Goal: Task Accomplishment & Management: Use online tool/utility

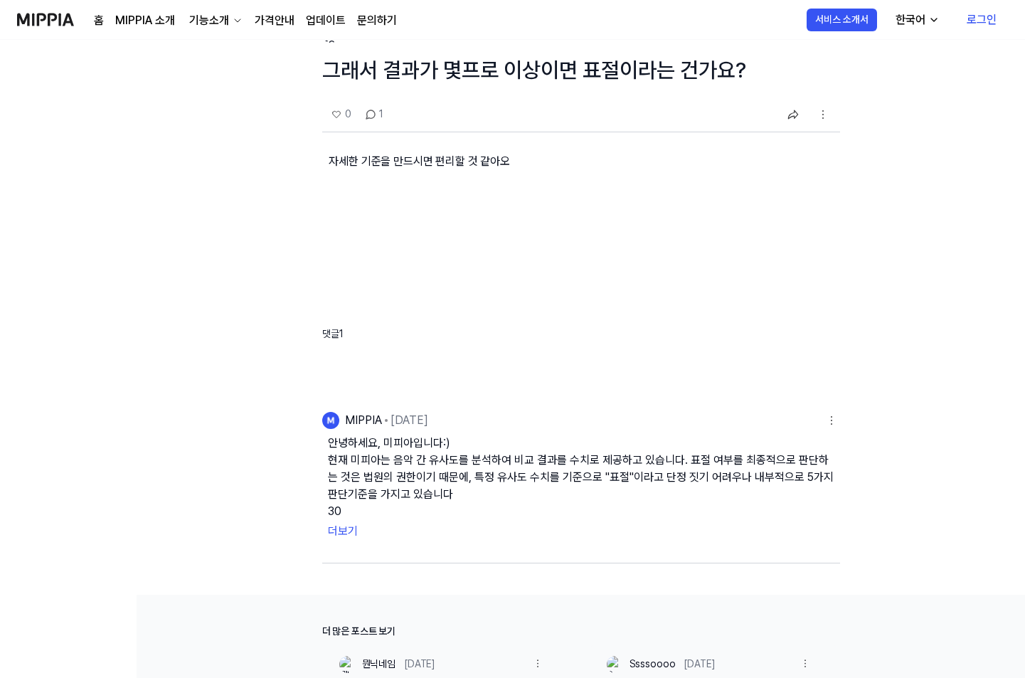
scroll to position [142, 0]
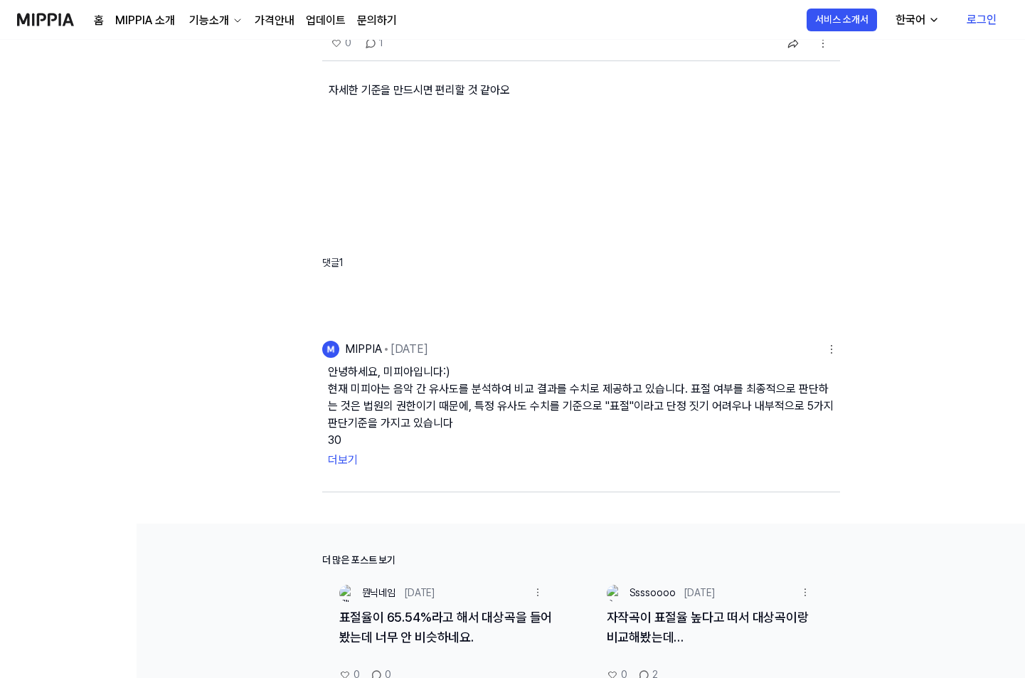
click at [338, 459] on button "더보기" at bounding box center [581, 460] width 506 height 23
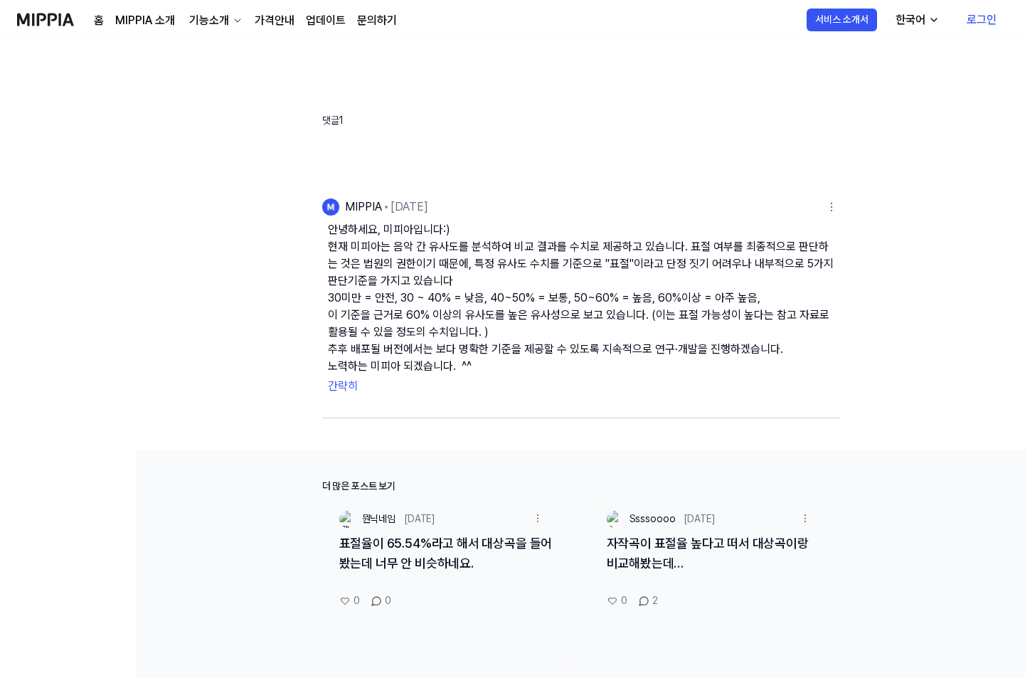
scroll to position [0, 0]
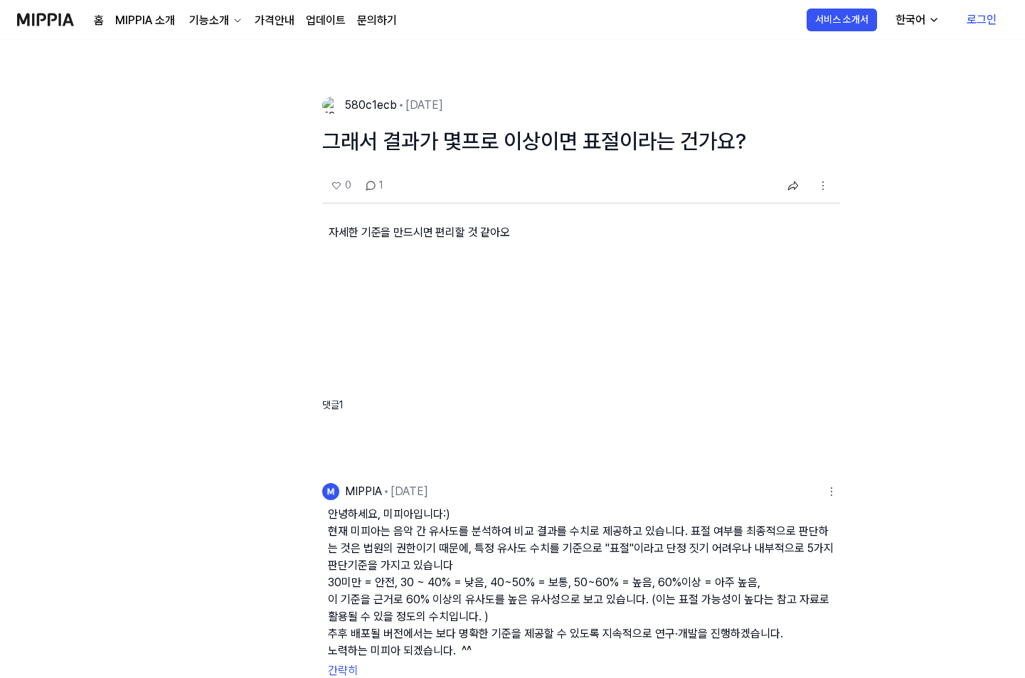
click at [53, 19] on img at bounding box center [45, 19] width 57 height 39
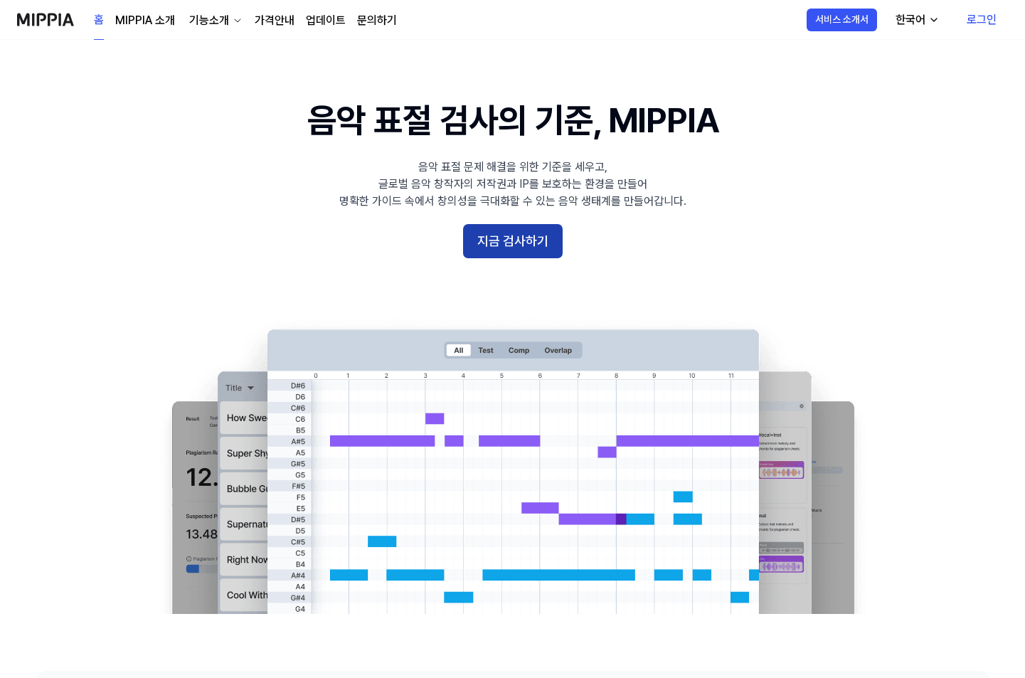
click at [514, 240] on button "지금 검사하기" at bounding box center [513, 241] width 100 height 34
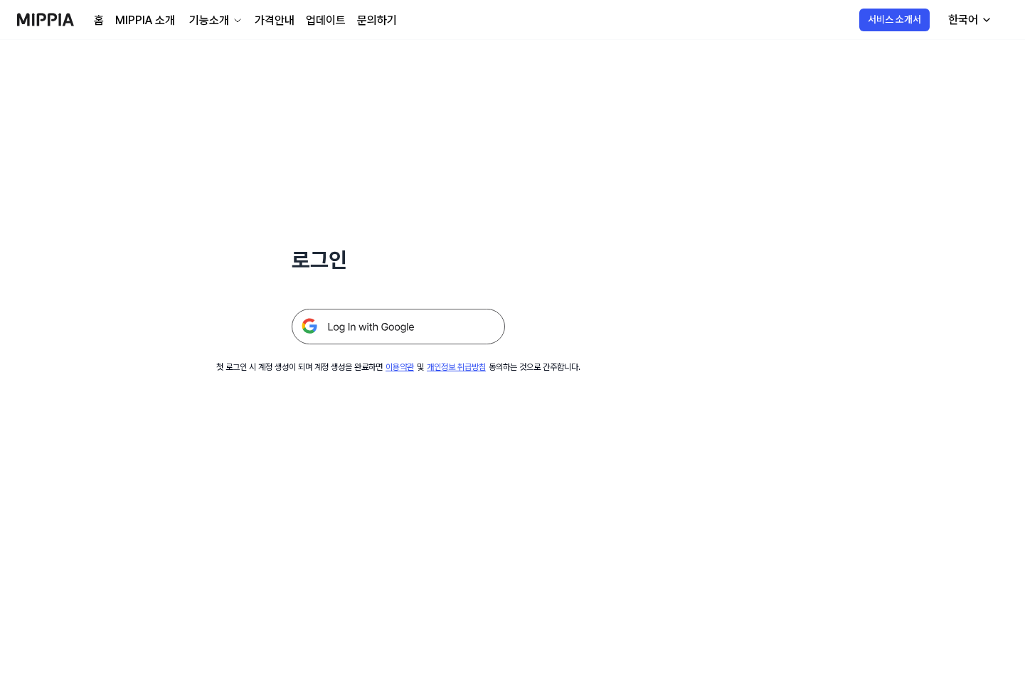
click at [419, 328] on img at bounding box center [398, 327] width 213 height 36
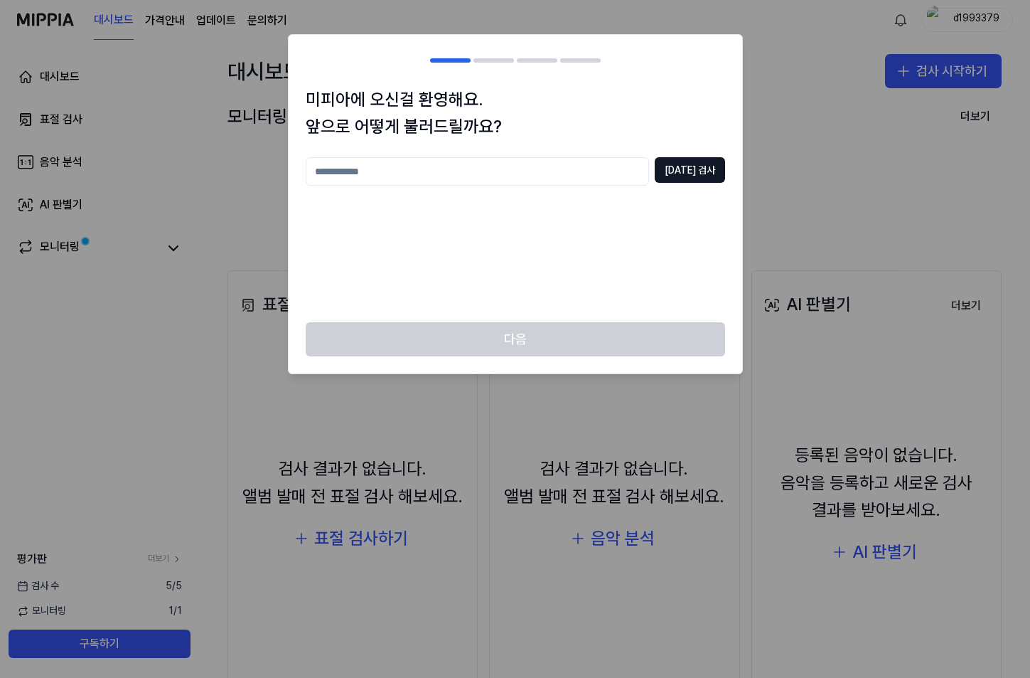
click at [524, 169] on input "text" at bounding box center [477, 171] width 343 height 28
type input "*"
type input "***"
click at [715, 171] on button "[DATE] 검사" at bounding box center [690, 170] width 70 height 26
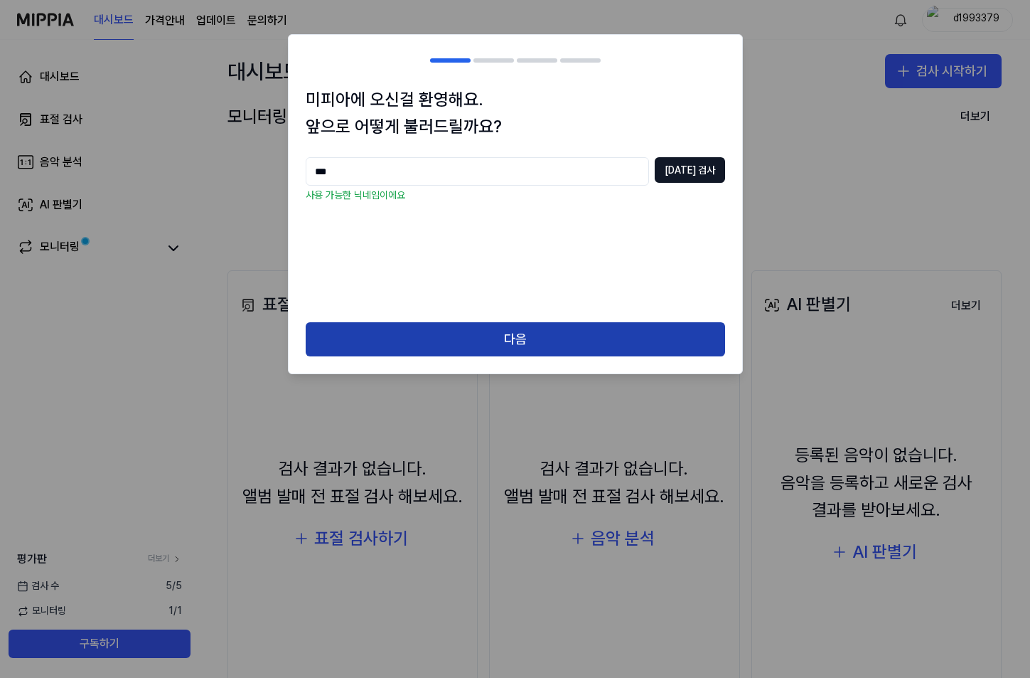
click at [584, 351] on button "다음" at bounding box center [515, 339] width 419 height 34
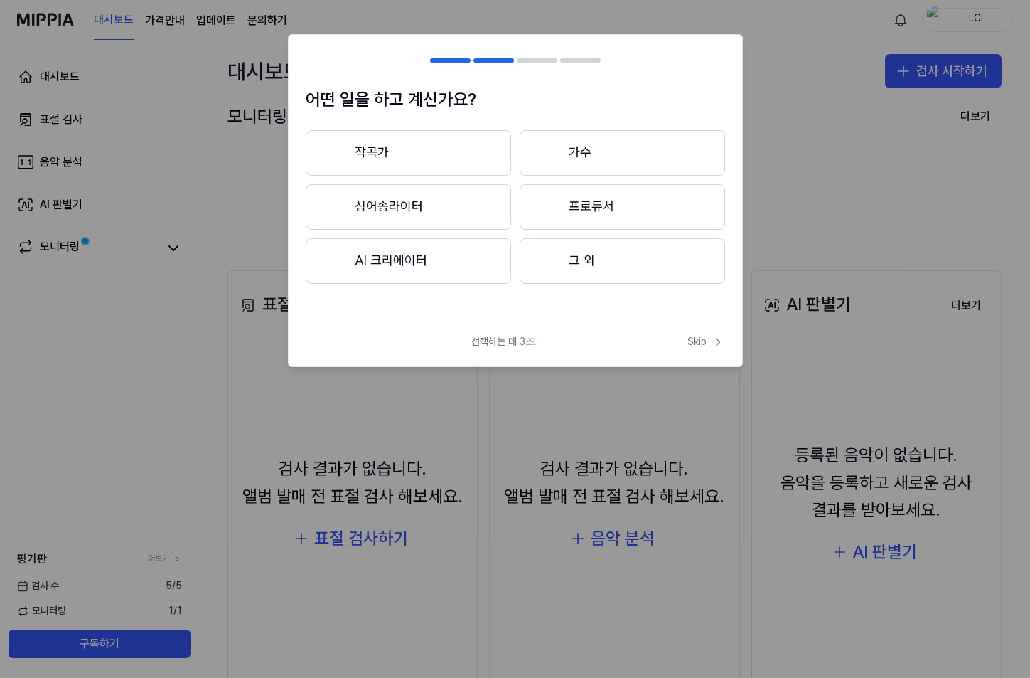
click at [411, 264] on button "AI 크리에이터" at bounding box center [408, 261] width 205 height 46
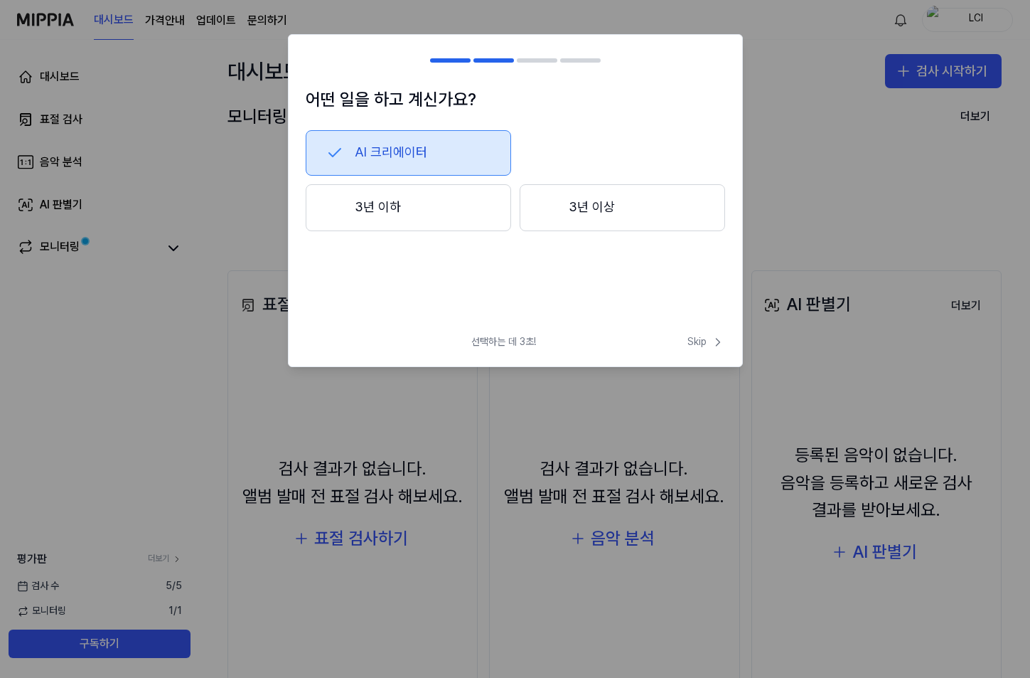
click at [455, 204] on button "3년 이하" at bounding box center [408, 207] width 205 height 47
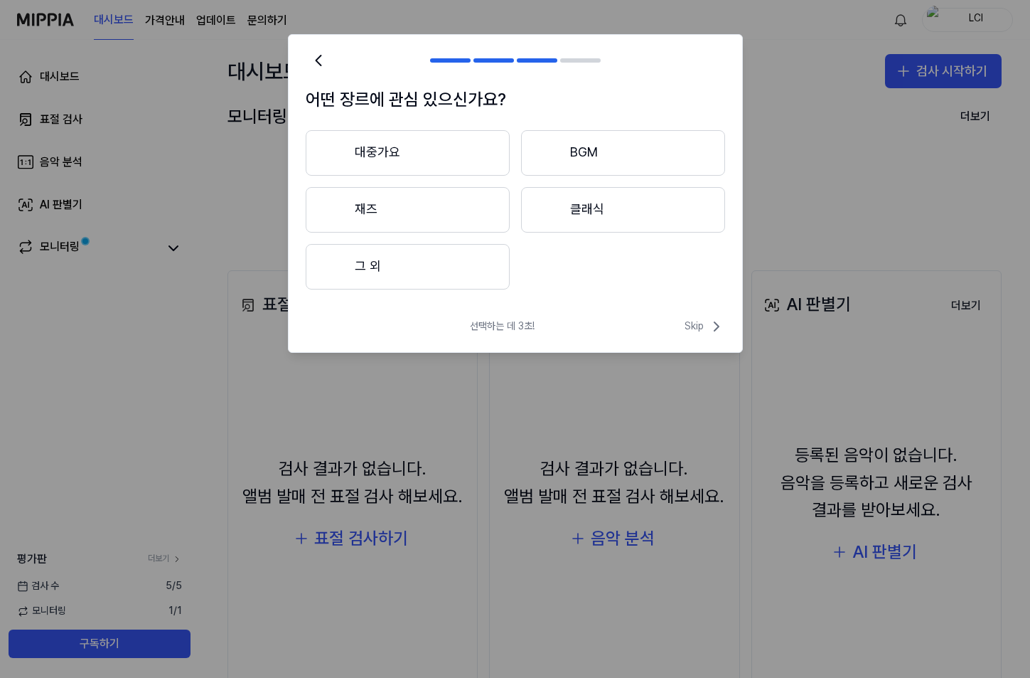
click at [584, 202] on button "클래식" at bounding box center [623, 210] width 204 height 46
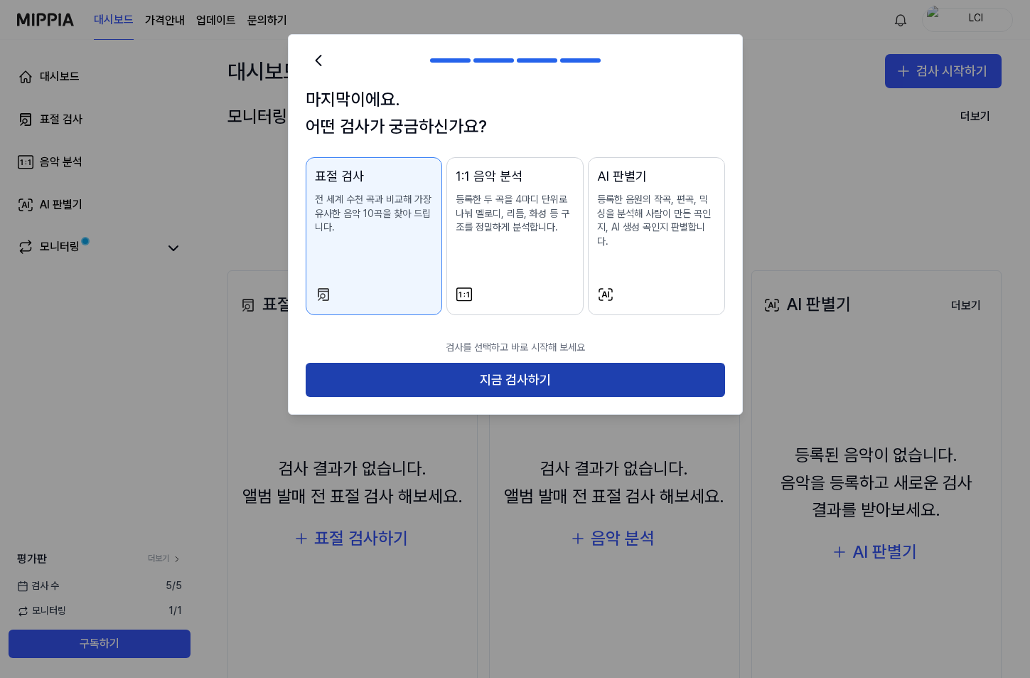
click at [456, 365] on button "지금 검사하기" at bounding box center [515, 380] width 419 height 34
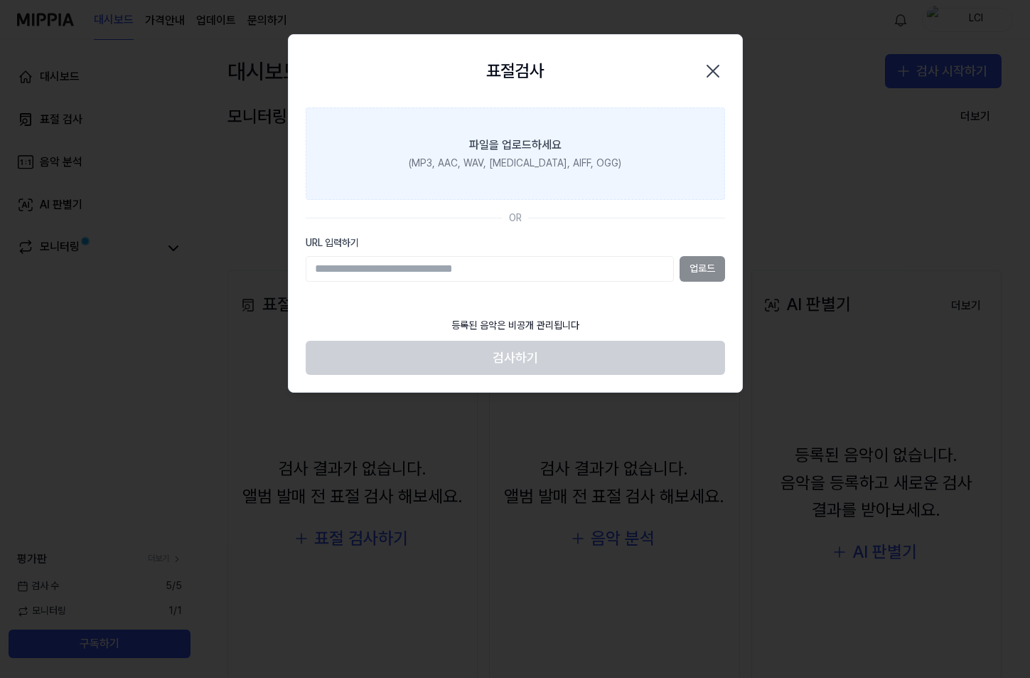
click at [536, 141] on div "파일을 업로드하세요" at bounding box center [515, 145] width 92 height 17
click at [0, 0] on input "파일을 업로드하세요 (MP3, AAC, WAV, [MEDICAL_DATA], AIFF, OGG)" at bounding box center [0, 0] width 0 height 0
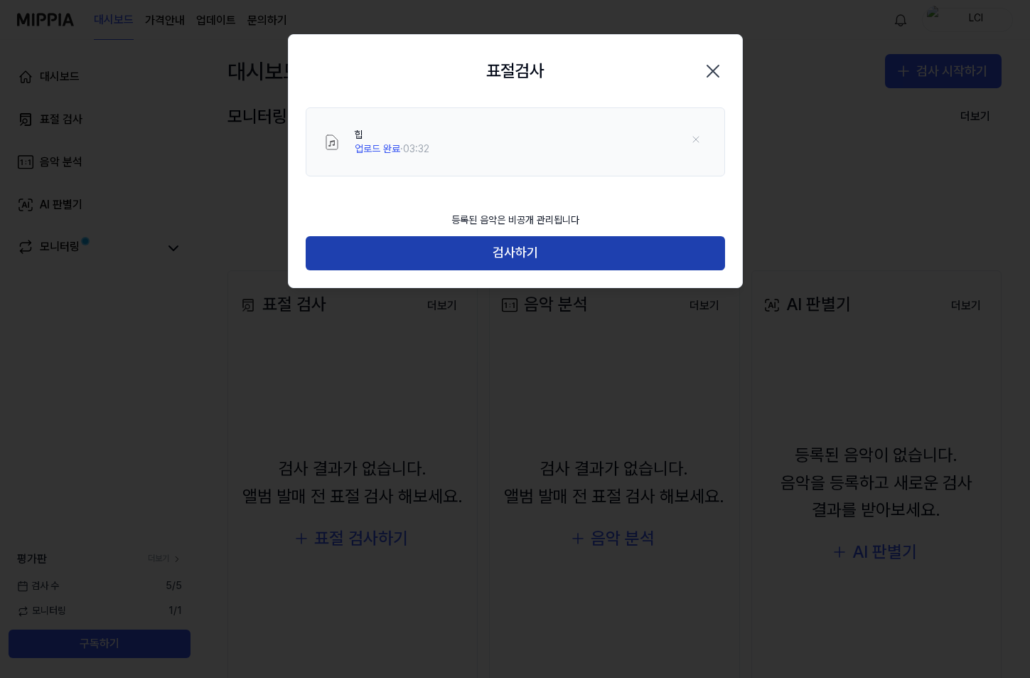
click at [520, 256] on button "검사하기" at bounding box center [515, 253] width 419 height 34
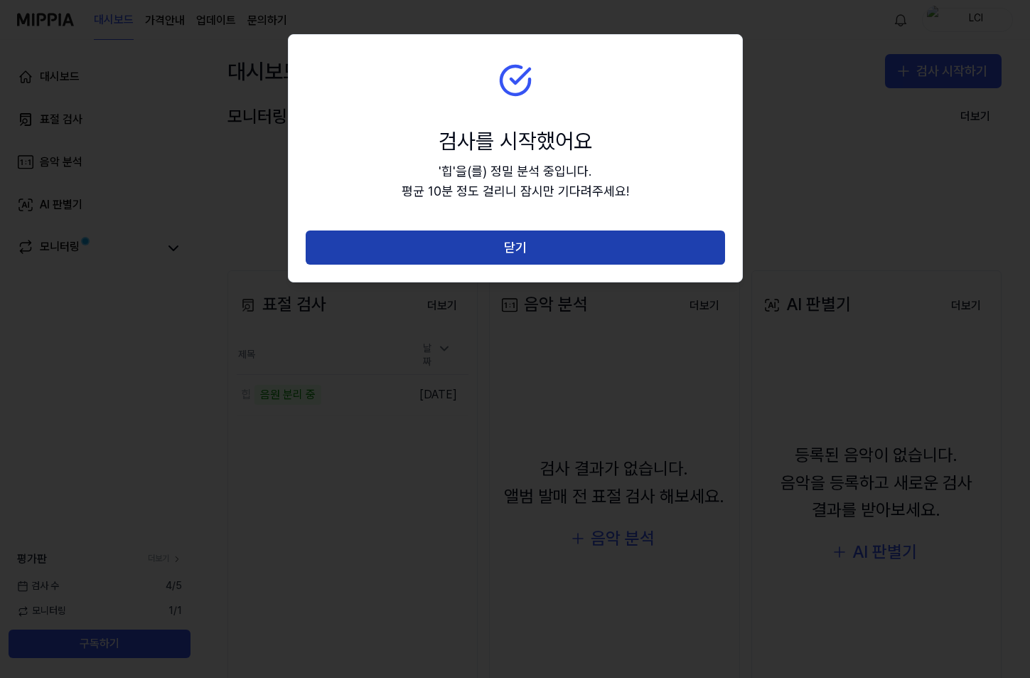
click at [517, 250] on button "닫기" at bounding box center [515, 247] width 419 height 34
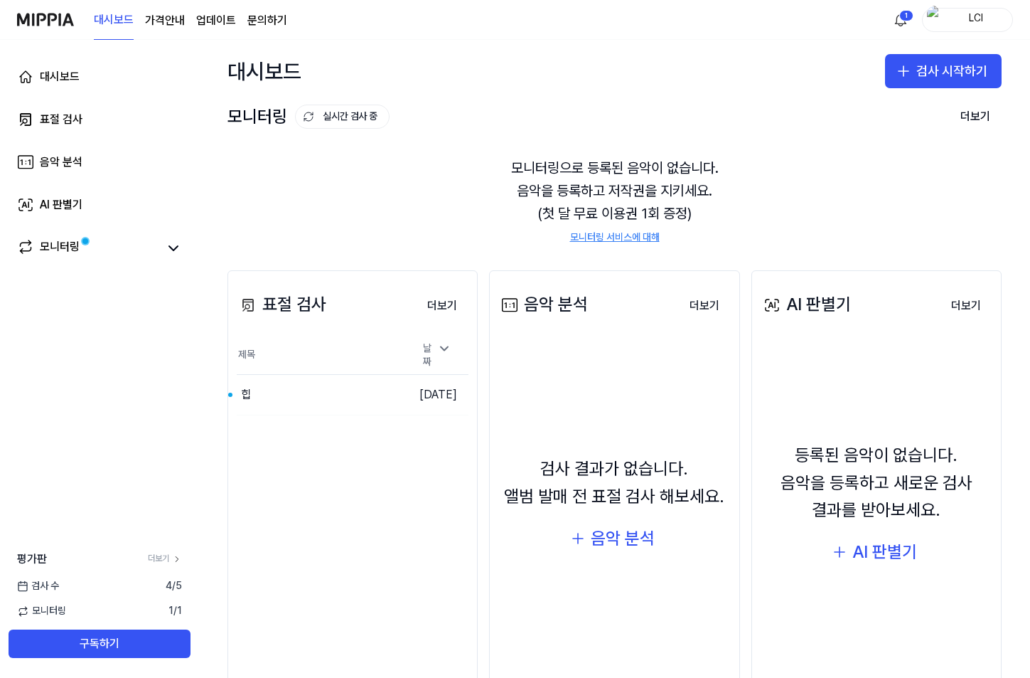
scroll to position [72, 0]
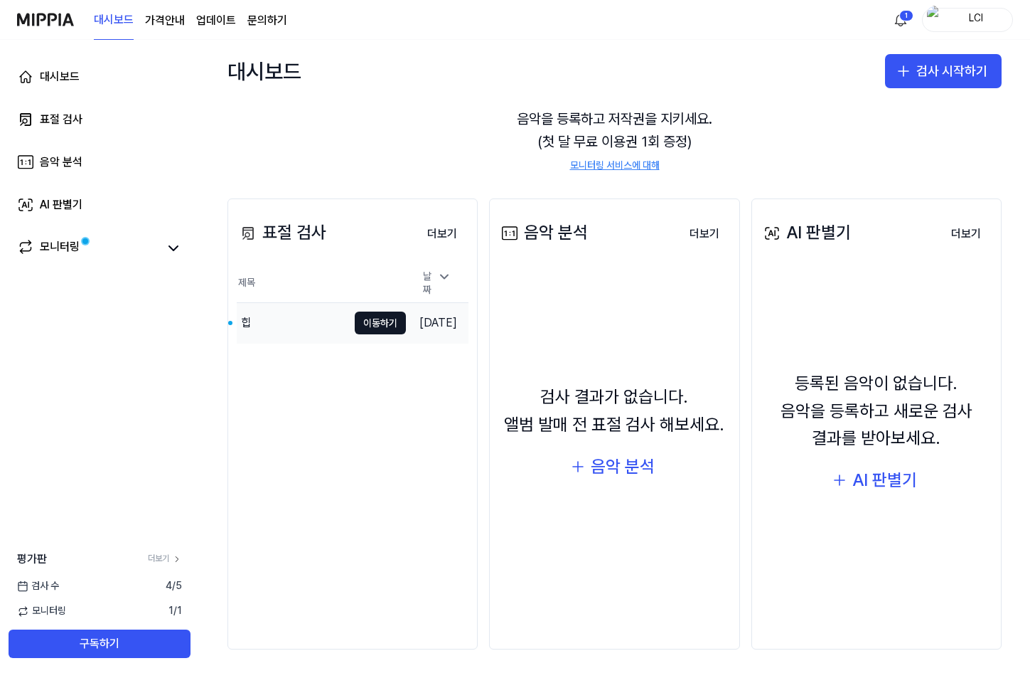
click at [282, 326] on div "힙" at bounding box center [292, 323] width 111 height 40
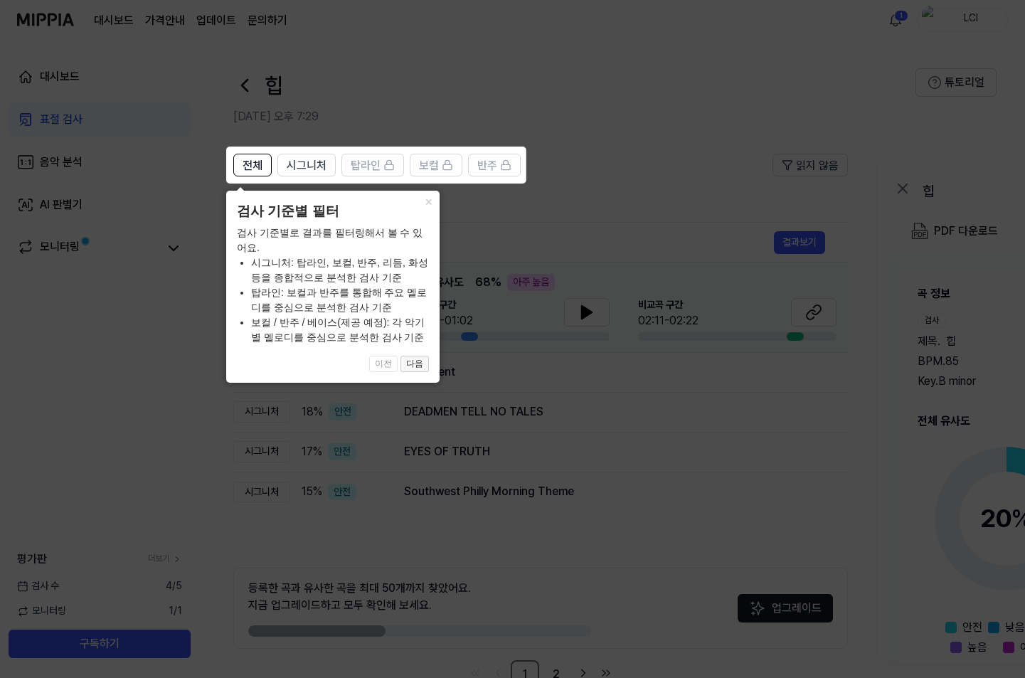
click at [419, 363] on button "다음" at bounding box center [414, 363] width 28 height 17
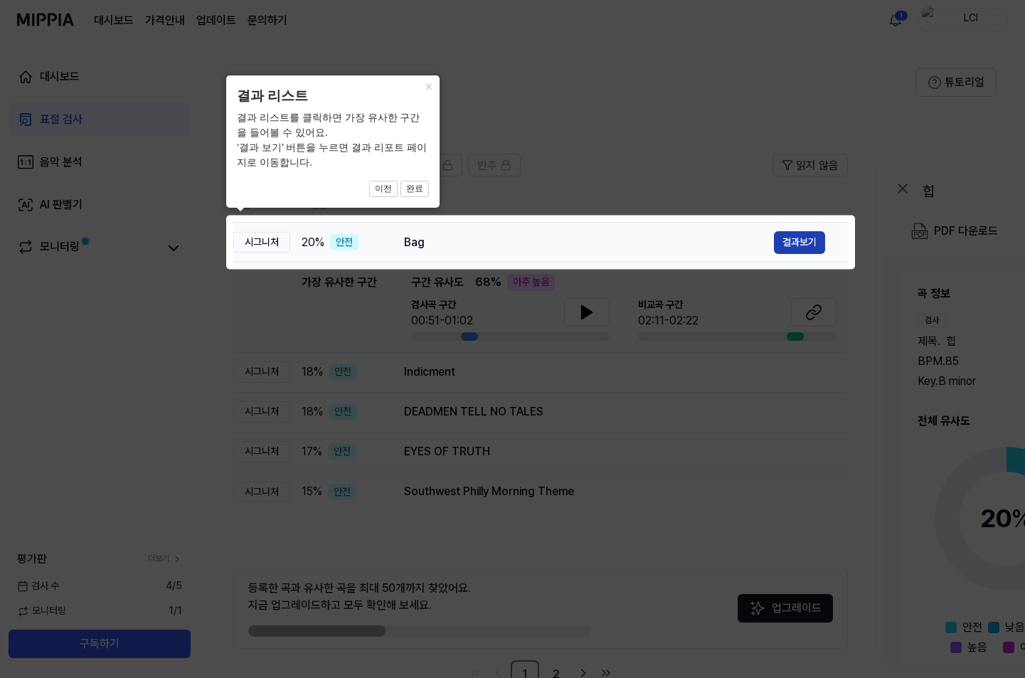
click at [811, 242] on button "결과보기" at bounding box center [799, 242] width 51 height 23
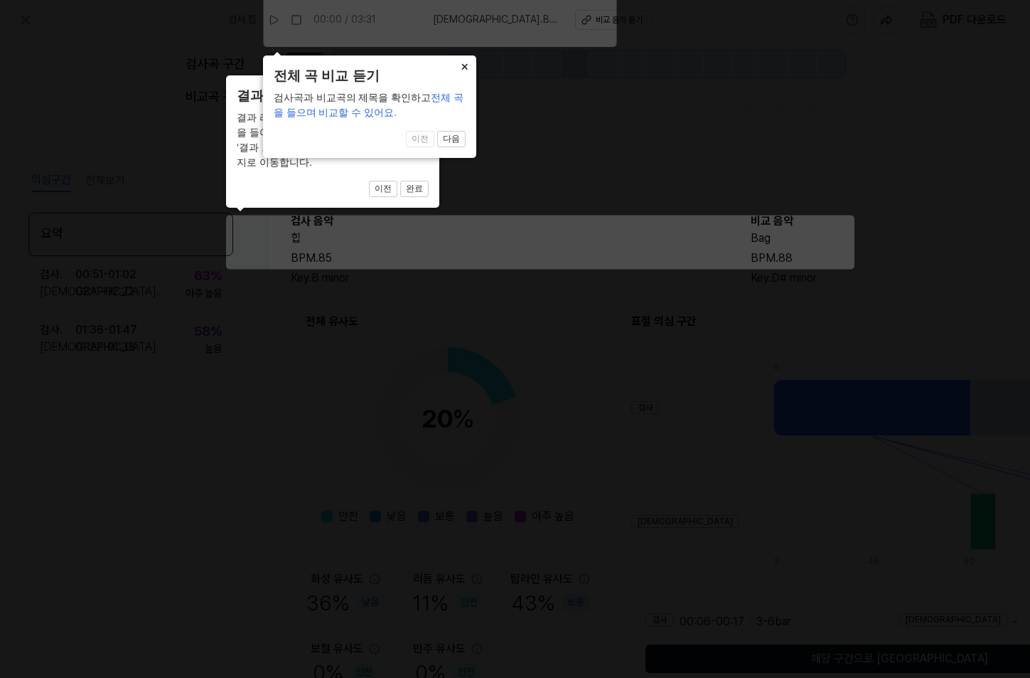
click at [469, 63] on button "×" at bounding box center [465, 65] width 23 height 20
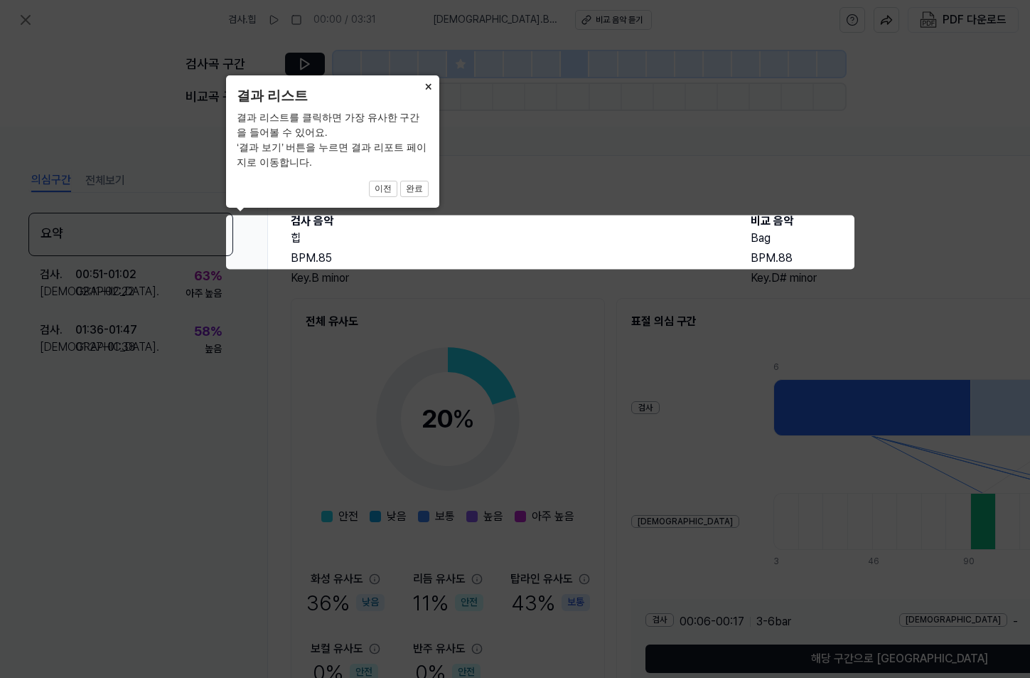
click at [428, 85] on button "×" at bounding box center [428, 85] width 23 height 20
click at [427, 85] on button "×" at bounding box center [428, 85] width 23 height 20
click at [617, 312] on icon at bounding box center [515, 339] width 1030 height 678
click at [427, 82] on button "×" at bounding box center [428, 85] width 23 height 20
click at [392, 186] on button "이전" at bounding box center [383, 189] width 28 height 17
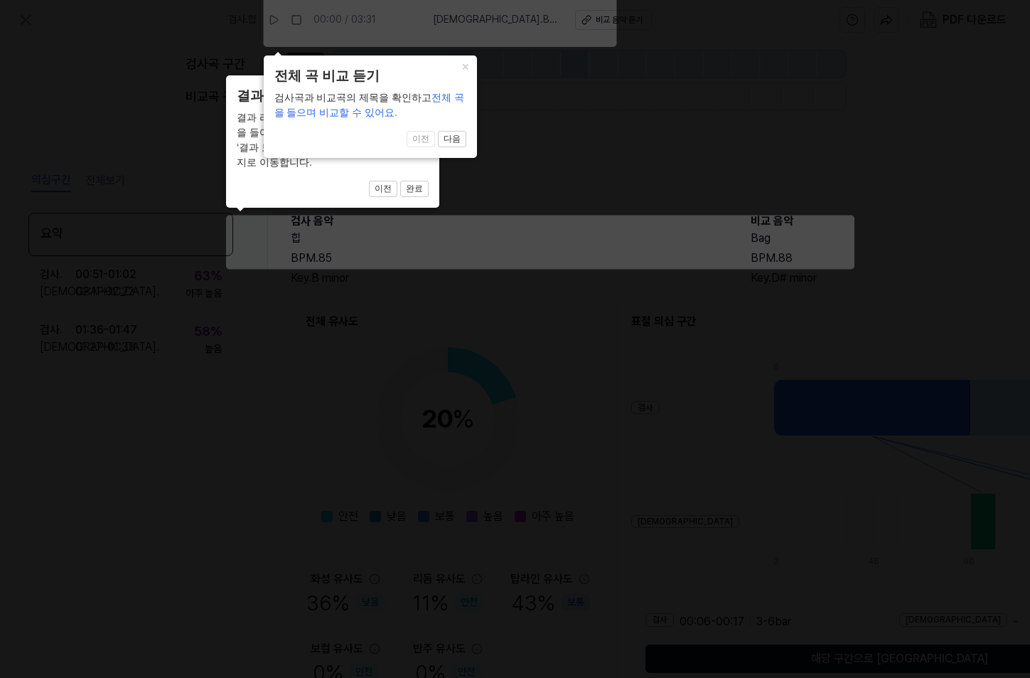
click at [430, 141] on span "이전 다음" at bounding box center [370, 139] width 192 height 17
click at [450, 142] on button "다음" at bounding box center [452, 139] width 28 height 17
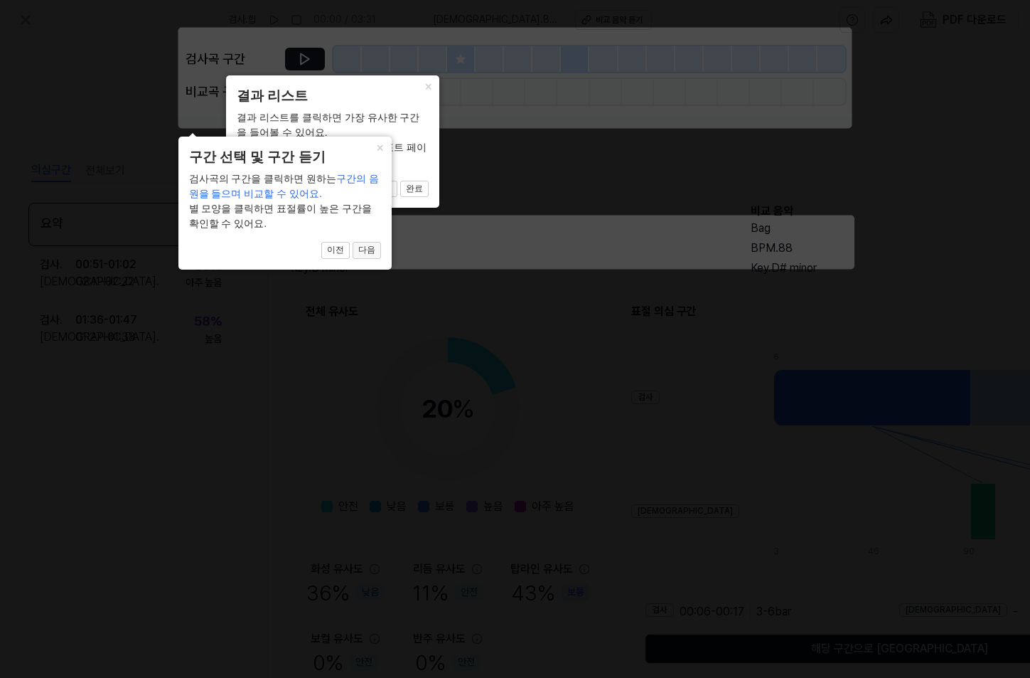
click at [369, 255] on button "다음" at bounding box center [367, 250] width 28 height 17
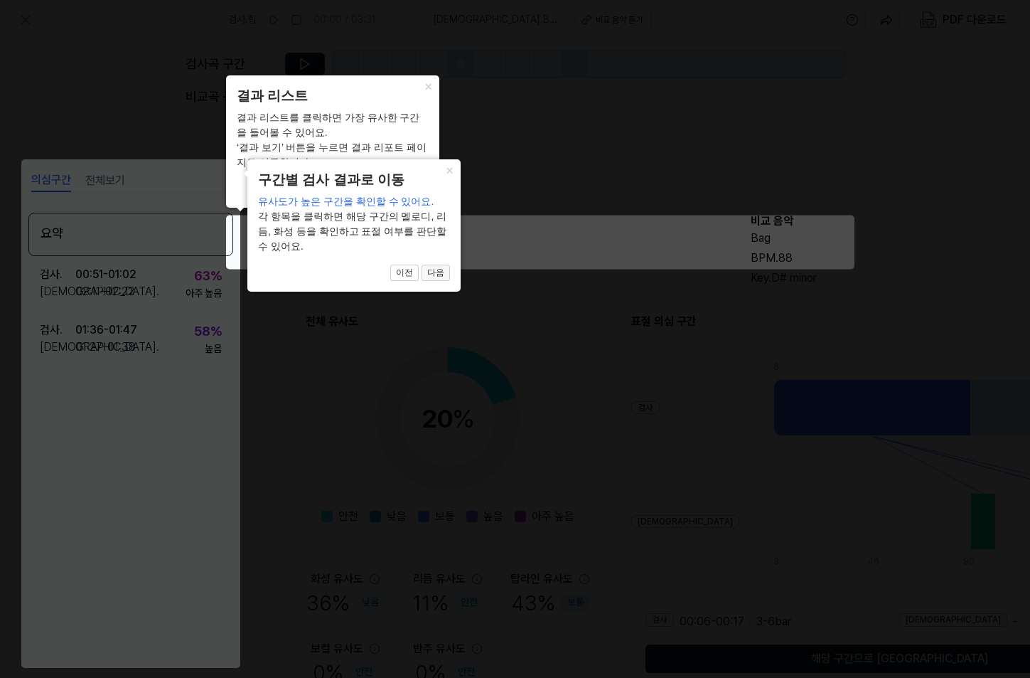
click at [439, 276] on button "다음" at bounding box center [436, 272] width 28 height 17
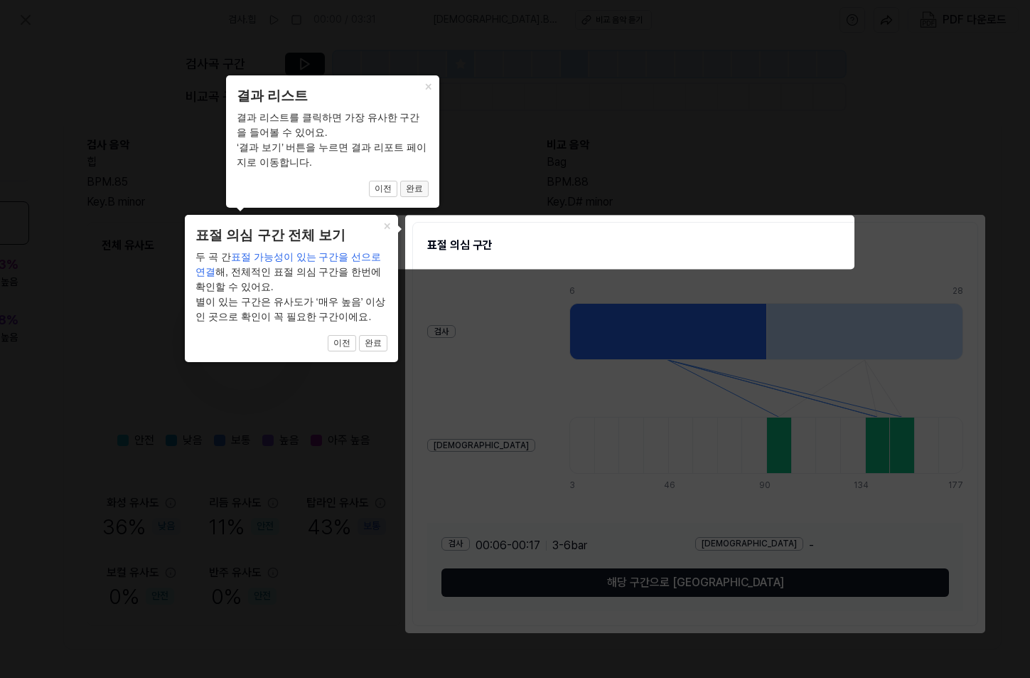
click at [419, 190] on button "완료" at bounding box center [414, 189] width 28 height 17
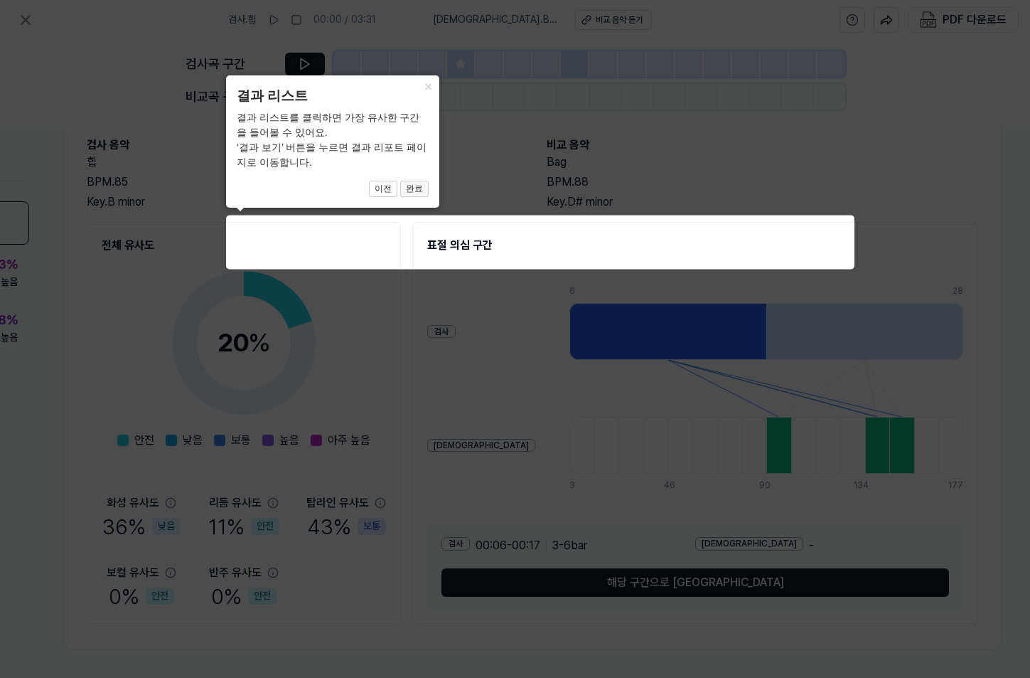
click at [409, 192] on button "완료" at bounding box center [414, 189] width 28 height 17
click at [414, 188] on button "완료" at bounding box center [414, 189] width 28 height 17
click at [427, 85] on button "×" at bounding box center [428, 85] width 23 height 20
click at [387, 182] on button "이전" at bounding box center [383, 189] width 28 height 17
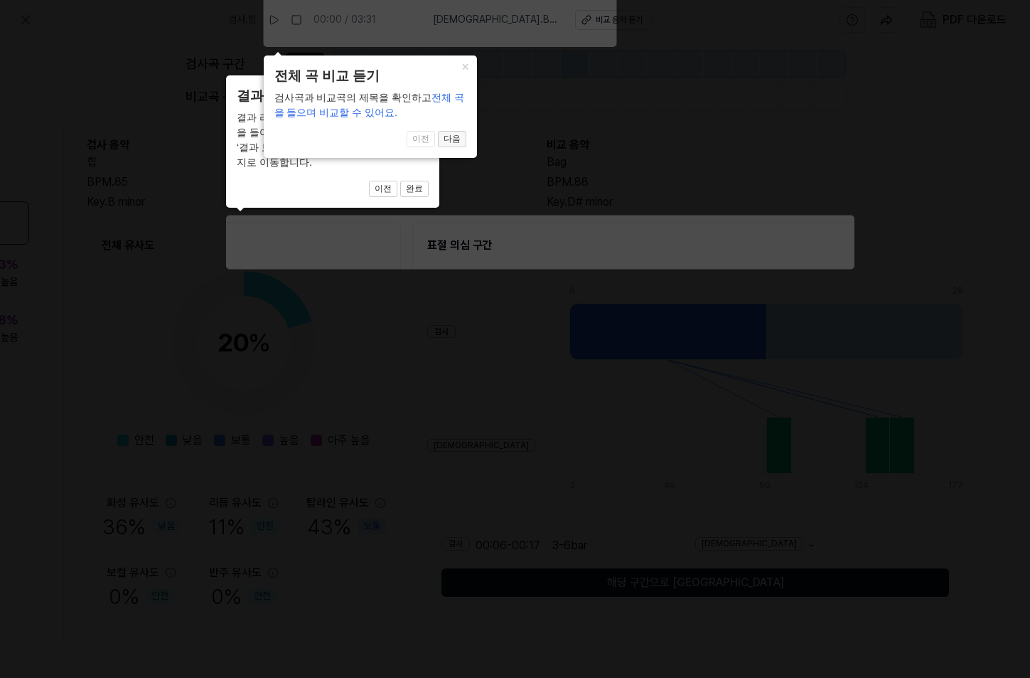
click at [452, 139] on button "다음" at bounding box center [452, 139] width 28 height 17
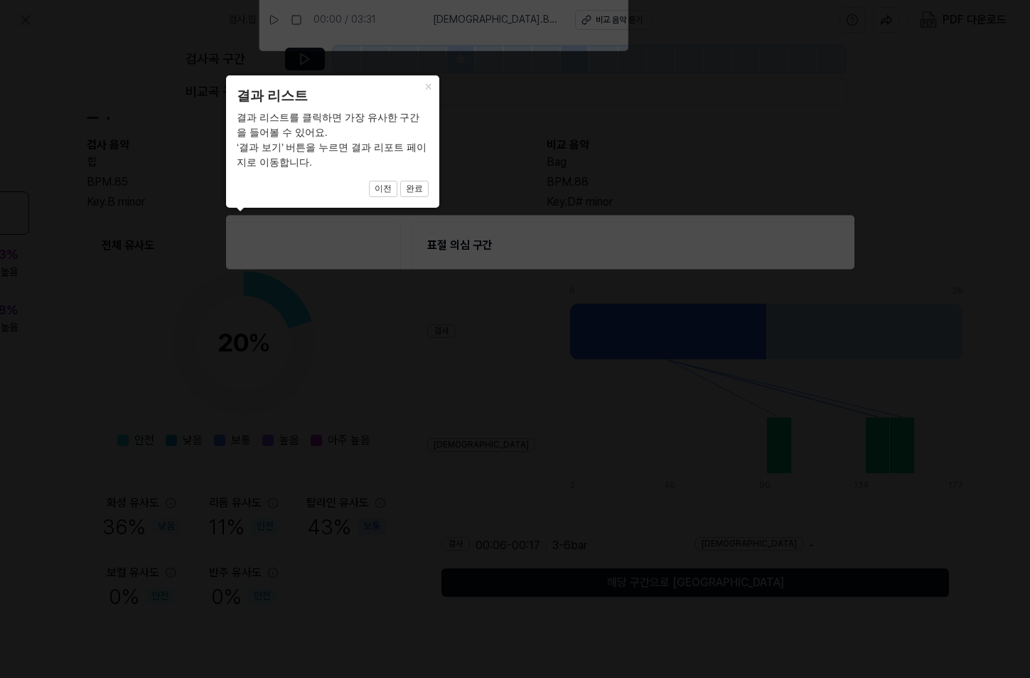
scroll to position [71, 204]
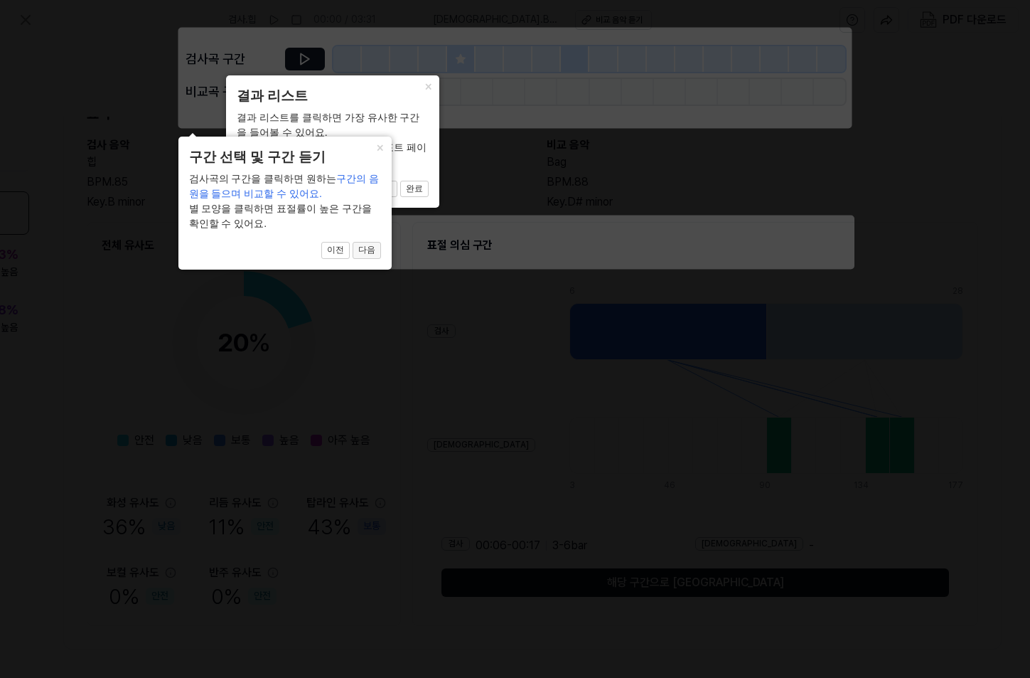
click at [370, 250] on button "다음" at bounding box center [367, 250] width 28 height 17
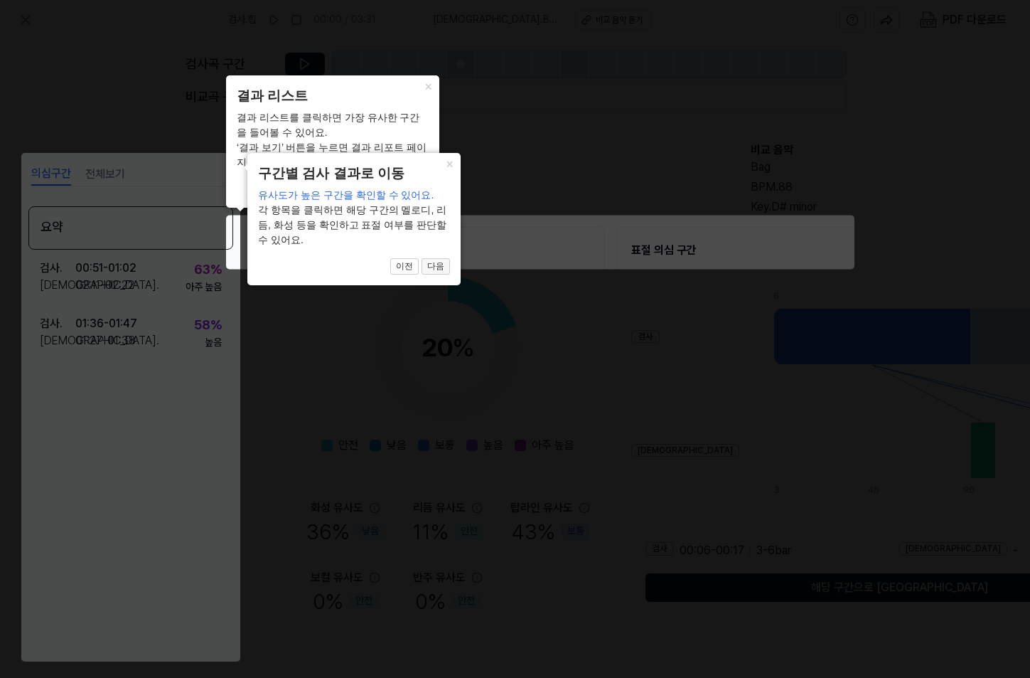
click at [439, 267] on button "다음" at bounding box center [436, 266] width 28 height 17
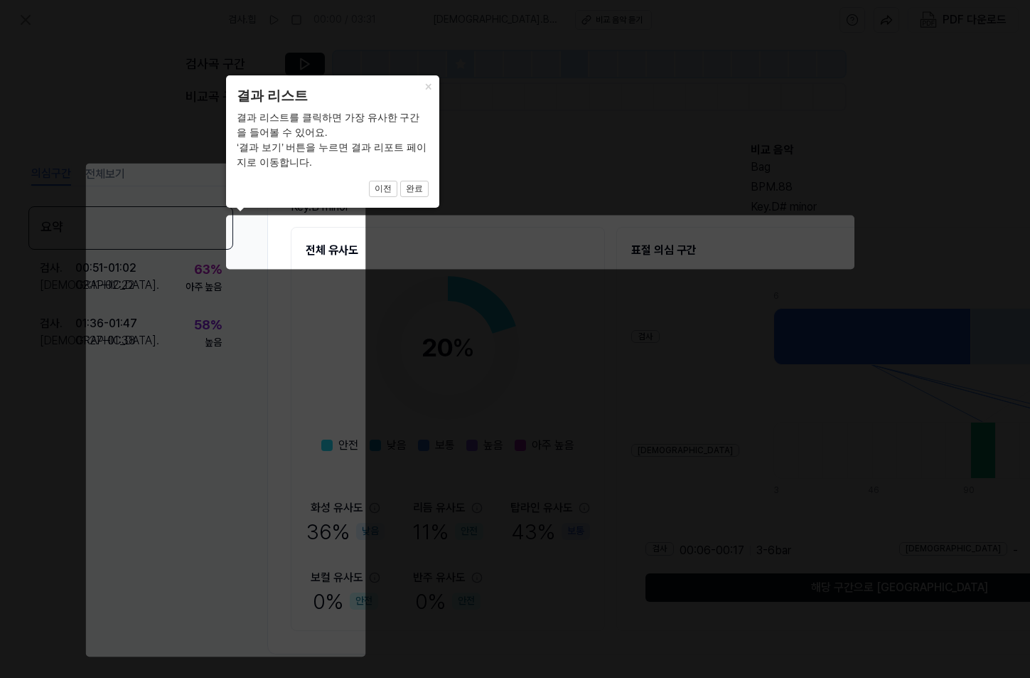
scroll to position [76, 204]
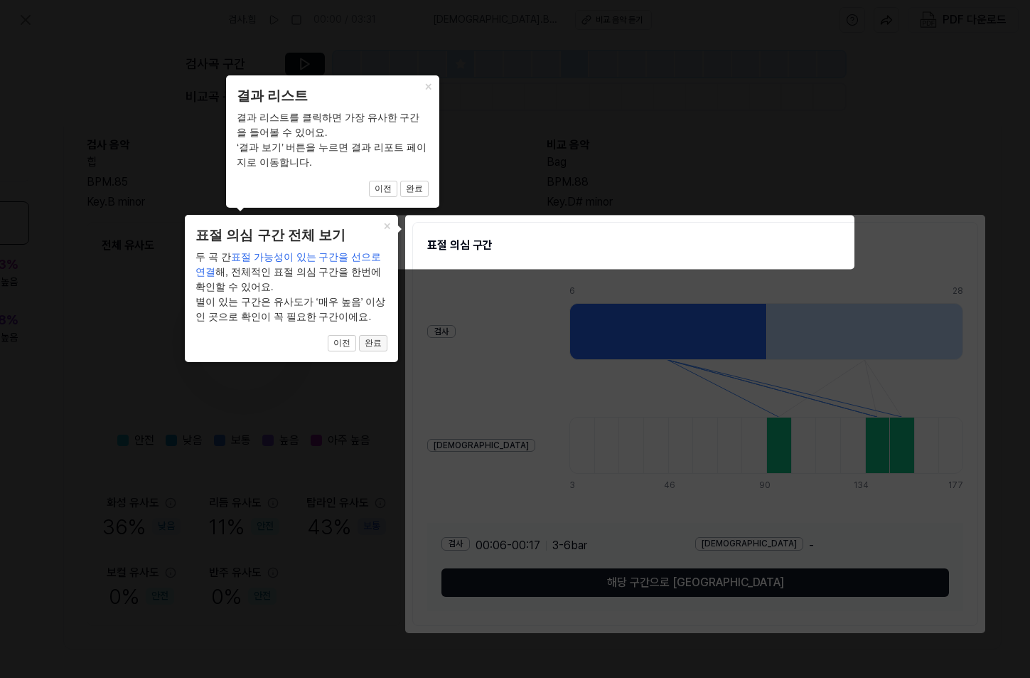
click at [373, 342] on button "완료" at bounding box center [373, 343] width 28 height 17
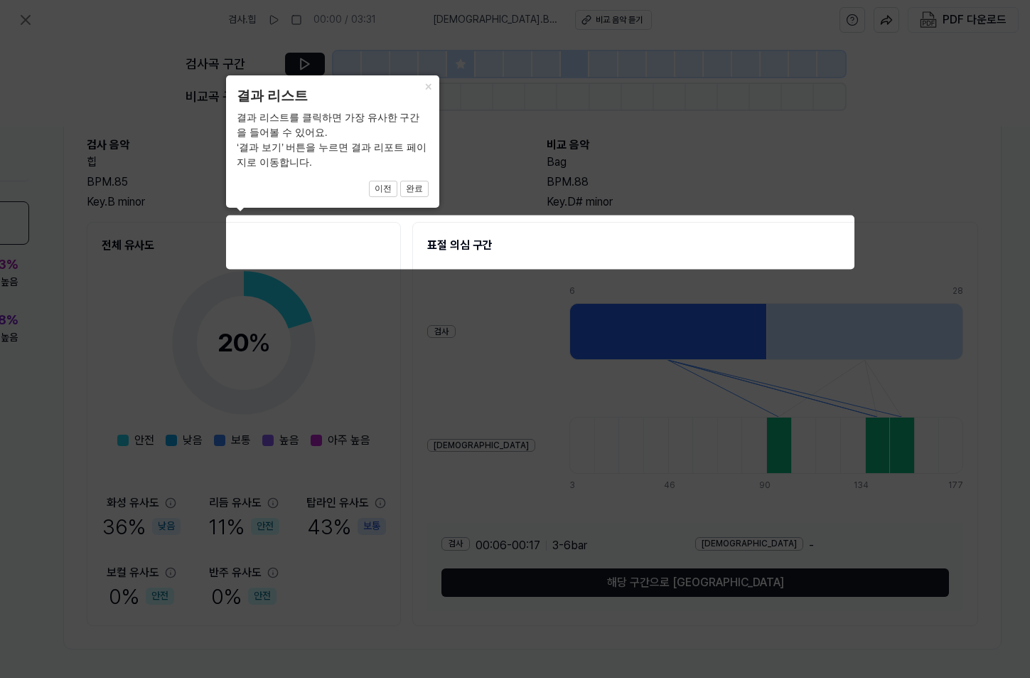
click at [603, 237] on icon at bounding box center [515, 339] width 1030 height 678
click at [639, 598] on icon at bounding box center [515, 339] width 1030 height 678
click at [364, 365] on icon at bounding box center [515, 339] width 1030 height 678
click at [431, 85] on button "×" at bounding box center [428, 85] width 23 height 20
click at [431, 84] on button "×" at bounding box center [428, 85] width 23 height 20
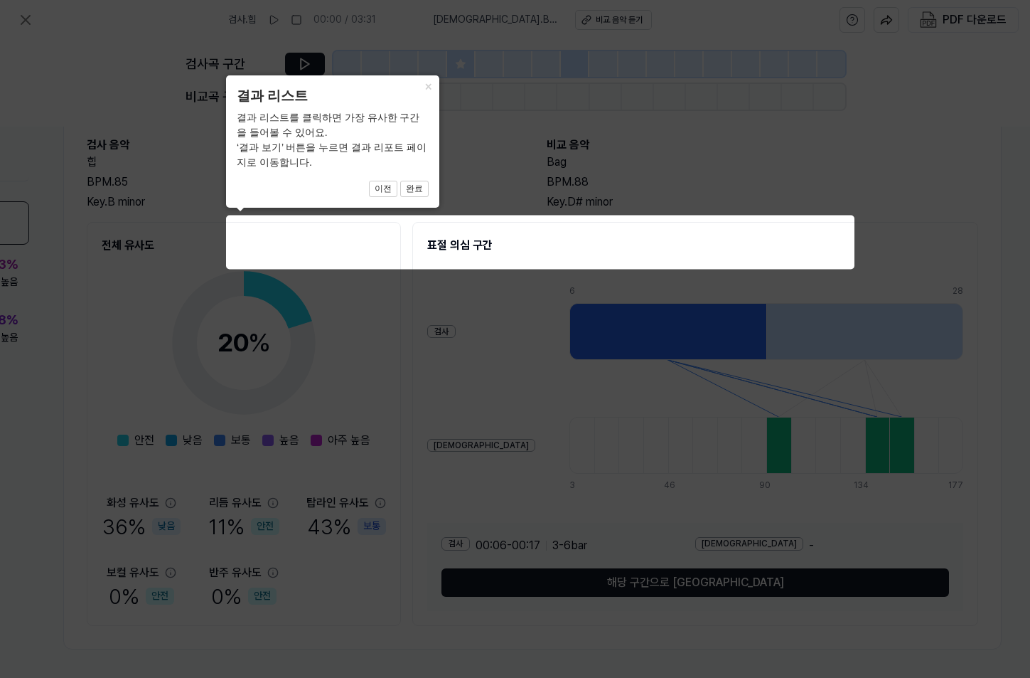
click at [626, 161] on icon at bounding box center [515, 339] width 1030 height 678
click at [722, 462] on icon at bounding box center [515, 339] width 1030 height 678
click at [713, 551] on icon at bounding box center [515, 339] width 1030 height 678
click at [709, 562] on icon at bounding box center [515, 339] width 1030 height 678
click at [694, 573] on icon at bounding box center [515, 339] width 1030 height 678
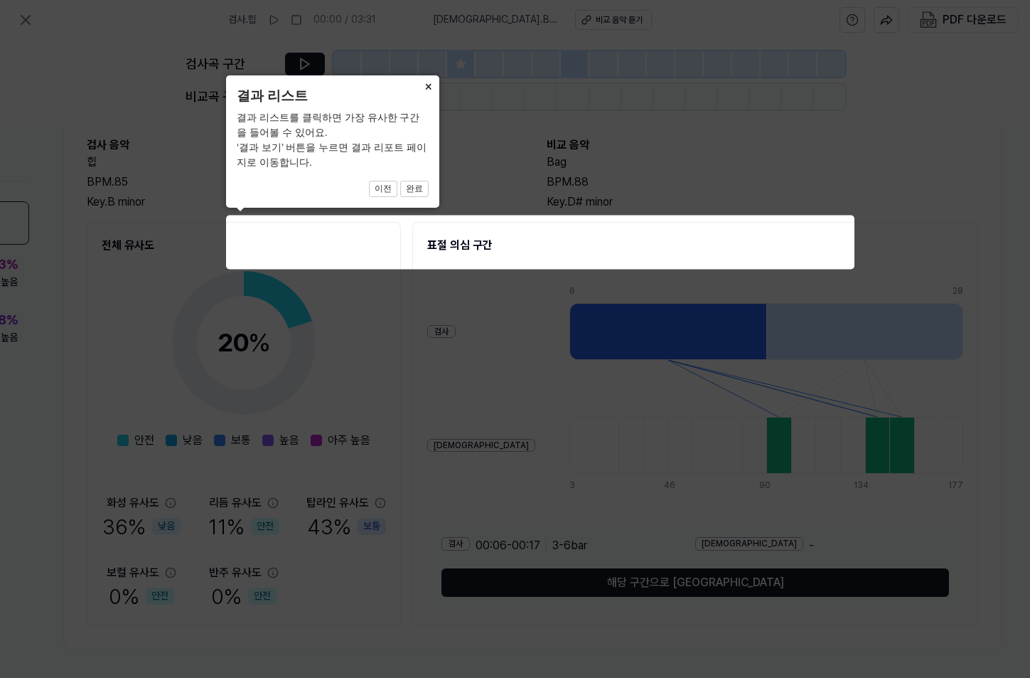
click at [430, 86] on button "×" at bounding box center [428, 85] width 23 height 20
click at [232, 238] on icon at bounding box center [515, 339] width 1030 height 678
click at [236, 225] on icon at bounding box center [515, 339] width 1030 height 678
click at [245, 203] on div "× 결과 리스트 결과 리스트를 클릭하면 가장 유사한 구간을 들어볼 수 있어요. ‘결과 보기’ 버튼을 누르면 결과 리포트 페이지로 이동합니다. …" at bounding box center [332, 141] width 213 height 132
drag, startPoint x: 249, startPoint y: 162, endPoint x: 240, endPoint y: 186, distance: 25.9
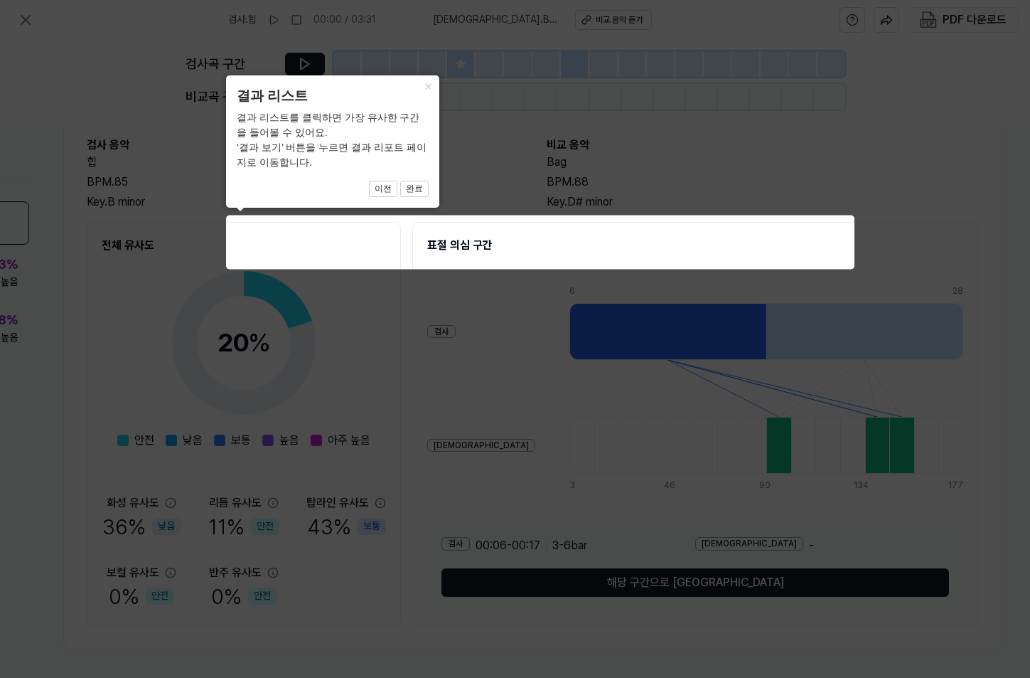
click at [248, 170] on div "× 결과 리스트 결과 리스트를 클릭하면 가장 유사한 구간을 들어볼 수 있어요. ‘결과 보기’ 버튼을 누르면 결과 리포트 페이지로 이동합니다. …" at bounding box center [332, 141] width 213 height 132
click at [240, 186] on span "이전 완료" at bounding box center [333, 189] width 192 height 17
click at [254, 162] on div "결과 리스트를 클릭하면 가장 유사한 구간을 들어볼 수 있어요. ‘결과 보기’ 버튼을 누르면 결과 리포트 페이지로 이동합니다." at bounding box center [333, 140] width 192 height 60
click at [274, 206] on div "× 결과 리스트 결과 리스트를 클릭하면 가장 유사한 구간을 들어볼 수 있어요. ‘결과 보기’ 버튼을 누르면 결과 리포트 페이지로 이동합니다. …" at bounding box center [332, 141] width 213 height 132
click at [426, 237] on icon at bounding box center [515, 339] width 1030 height 678
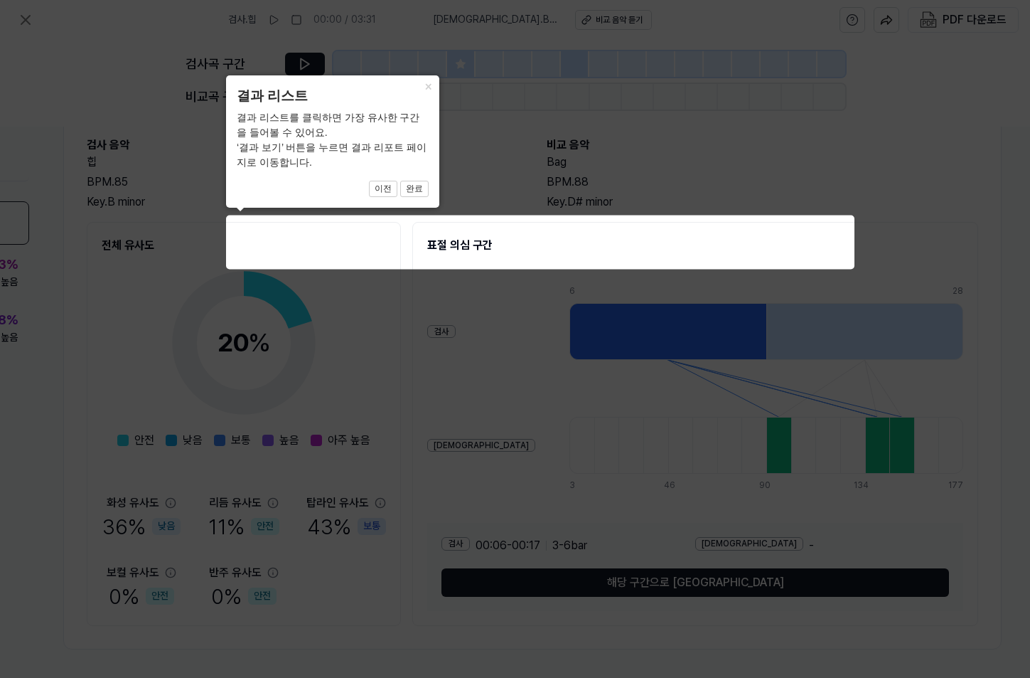
click at [314, 254] on icon at bounding box center [515, 339] width 1030 height 678
click at [277, 304] on icon at bounding box center [515, 339] width 1030 height 678
click at [255, 366] on icon at bounding box center [515, 339] width 1030 height 678
click at [253, 371] on icon at bounding box center [515, 339] width 1030 height 678
